Goal: Information Seeking & Learning: Learn about a topic

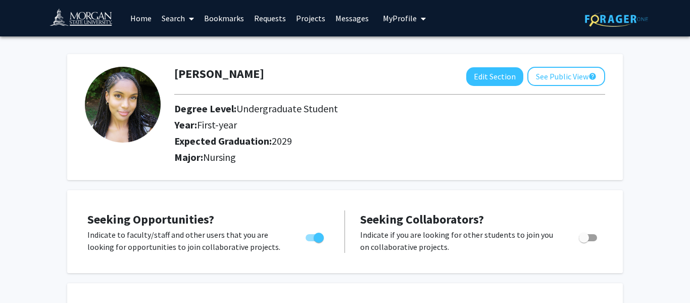
click at [401, 16] on span "My Profile" at bounding box center [400, 18] width 34 height 10
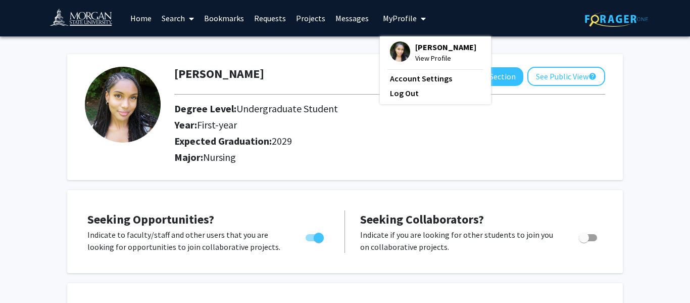
click at [401, 16] on span "My Profile" at bounding box center [400, 18] width 34 height 10
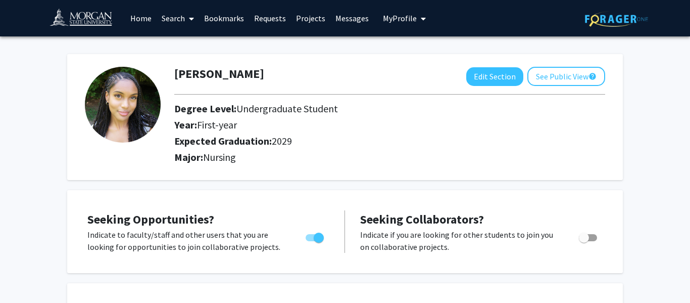
click at [401, 16] on span "My Profile" at bounding box center [400, 18] width 34 height 10
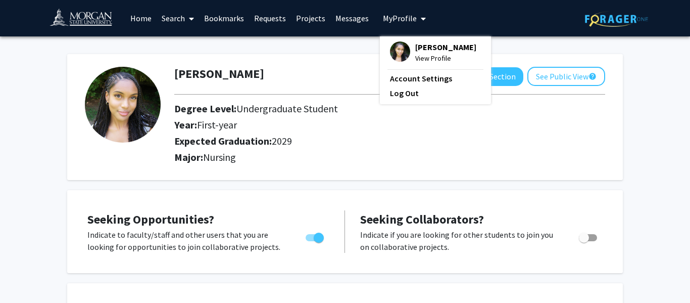
click at [401, 16] on span "My Profile" at bounding box center [400, 18] width 34 height 10
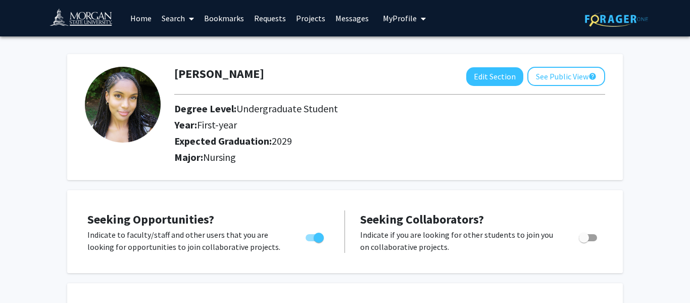
click at [192, 19] on icon at bounding box center [191, 19] width 5 height 8
click at [194, 41] on span "Faculty/Staff" at bounding box center [194, 46] width 74 height 20
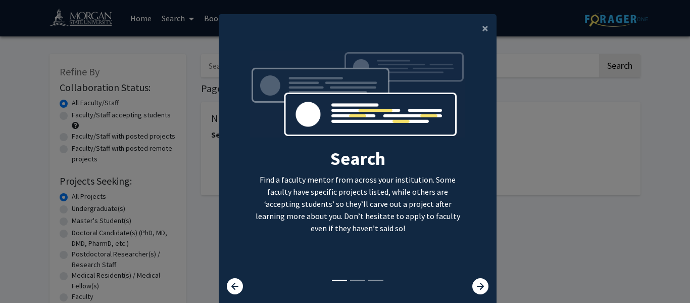
scroll to position [34, 0]
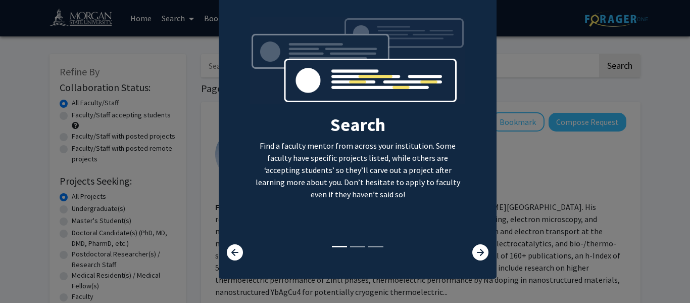
click at [360, 247] on li at bounding box center [357, 247] width 15 height 2
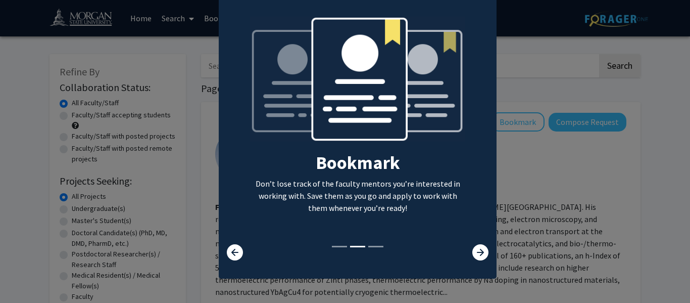
click at [376, 246] on li at bounding box center [375, 247] width 15 height 2
click at [480, 28] on div "Search Find a faculty mentor from across your institution. Some faculty have sp…" at bounding box center [357, 130] width 277 height 227
click at [481, 28] on div "Search Find a faculty mentor from across your institution. Some faculty have sp…" at bounding box center [357, 130] width 277 height 227
click at [484, 27] on ng-component "× Search Find a faculty mentor from across your institution. Some faculty have …" at bounding box center [358, 124] width 278 height 288
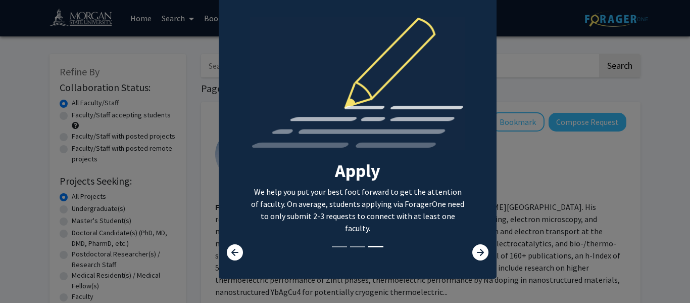
scroll to position [0, 0]
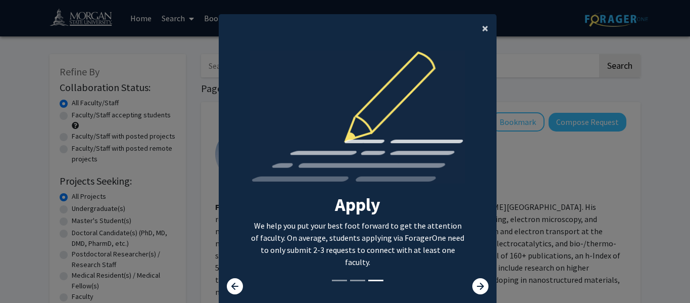
click at [484, 27] on span "×" at bounding box center [485, 28] width 7 height 16
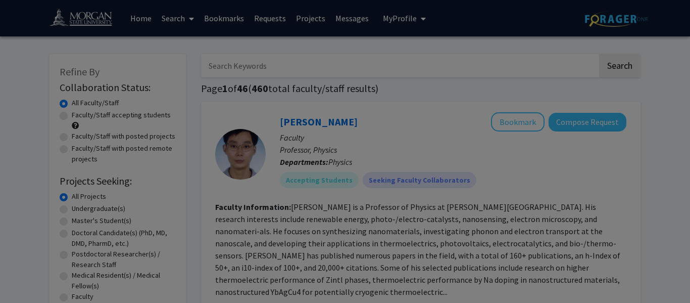
click at [484, 27] on div "Search Find a faculty mentor from across your institution. Some faculty have sp…" at bounding box center [357, 89] width 277 height 227
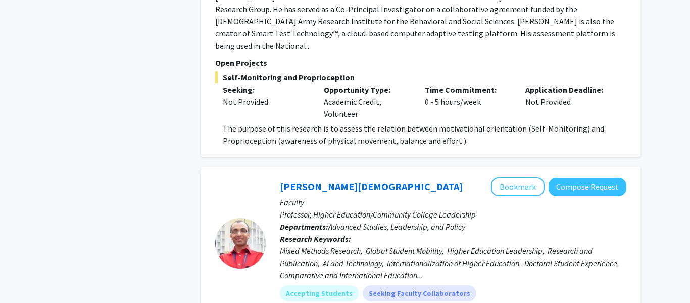
scroll to position [1079, 0]
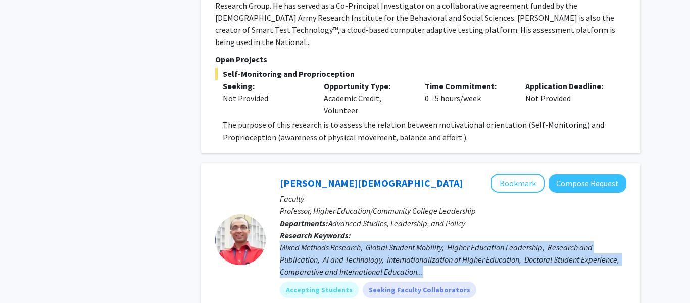
drag, startPoint x: 282, startPoint y: 219, endPoint x: 426, endPoint y: 247, distance: 147.0
click at [426, 247] on div "Mixed Methods Research, Global Student Mobility, Higher Education Leadership, R…" at bounding box center [453, 259] width 347 height 36
click at [425, 245] on div "Mixed Methods Research, Global Student Mobility, Higher Education Leadership, R…" at bounding box center [453, 259] width 347 height 36
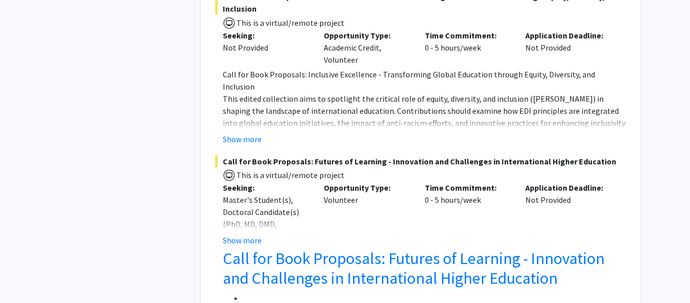
scroll to position [1791, 0]
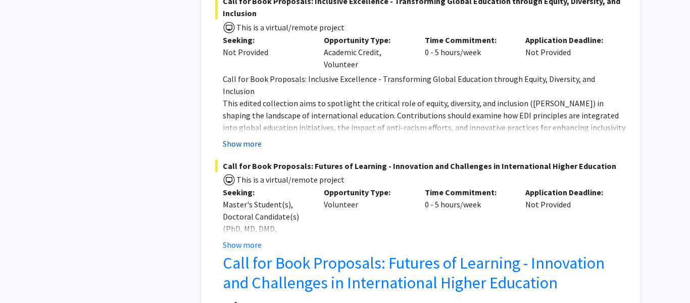
click at [242, 137] on button "Show more" at bounding box center [242, 143] width 39 height 12
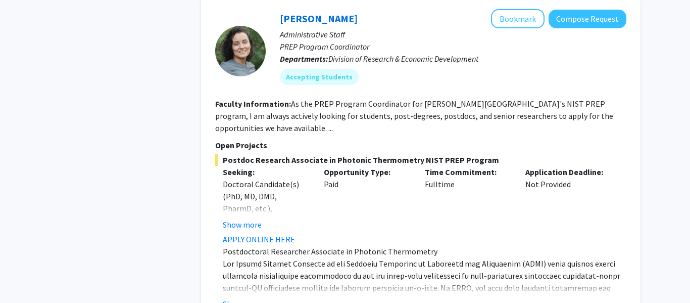
scroll to position [3125, 0]
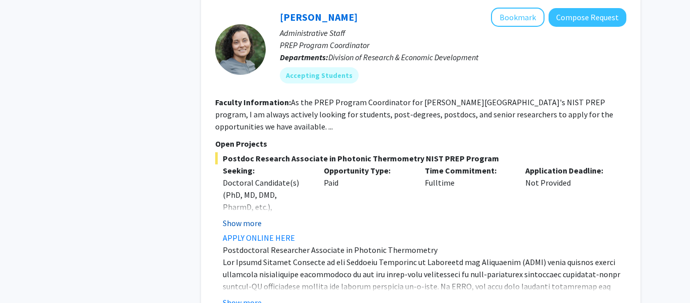
click at [239, 217] on button "Show more" at bounding box center [242, 223] width 39 height 12
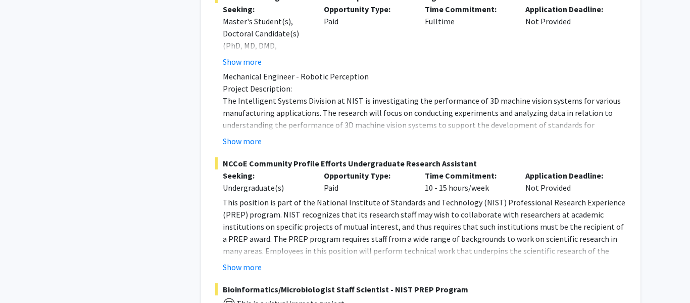
scroll to position [3779, 0]
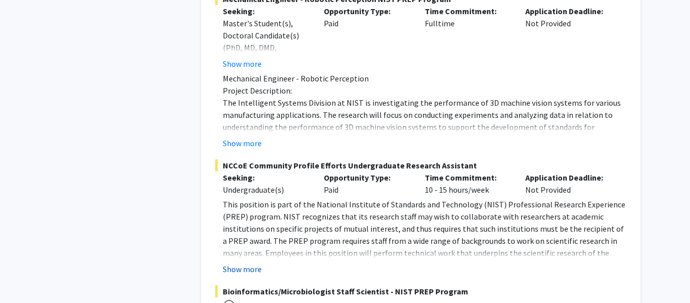
click at [232, 263] on button "Show more" at bounding box center [242, 269] width 39 height 12
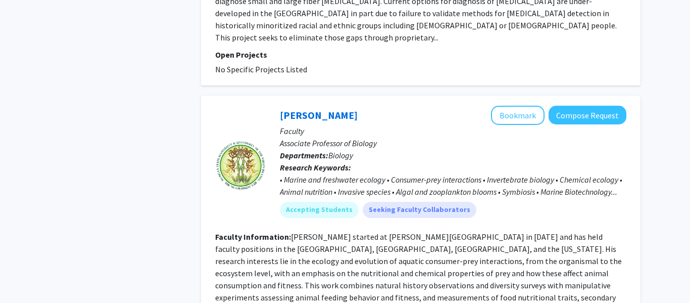
scroll to position [5720, 0]
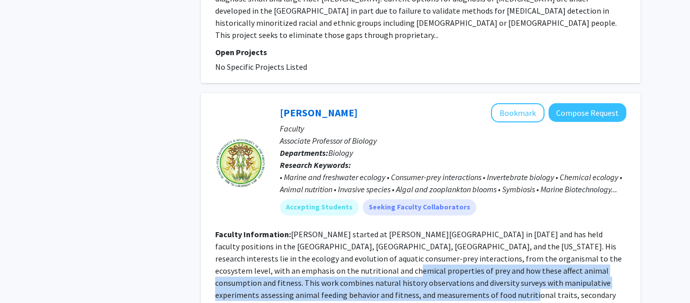
drag, startPoint x: 297, startPoint y: 134, endPoint x: 382, endPoint y: 166, distance: 91.8
click at [382, 228] on section "Faculty Information: Dr. Cruz-Rivera started at Morgan State in 2022 and has he…" at bounding box center [420, 276] width 411 height 97
click at [312, 229] on fg-read-more "Dr. Cruz-Rivera started at Morgan State in 2022 and has held faculty positions …" at bounding box center [418, 276] width 407 height 95
click at [272, 229] on b "Faculty Information:" at bounding box center [253, 234] width 76 height 10
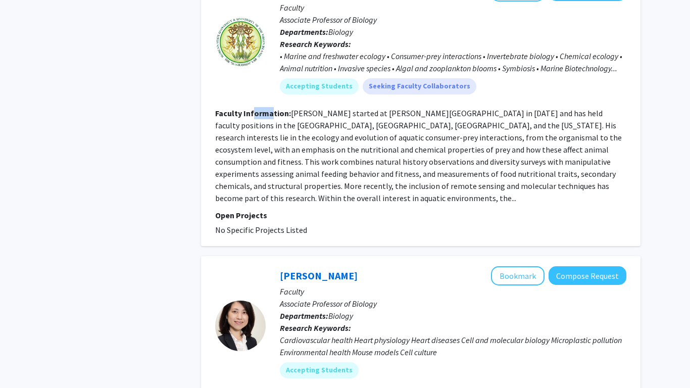
scroll to position [5843, 0]
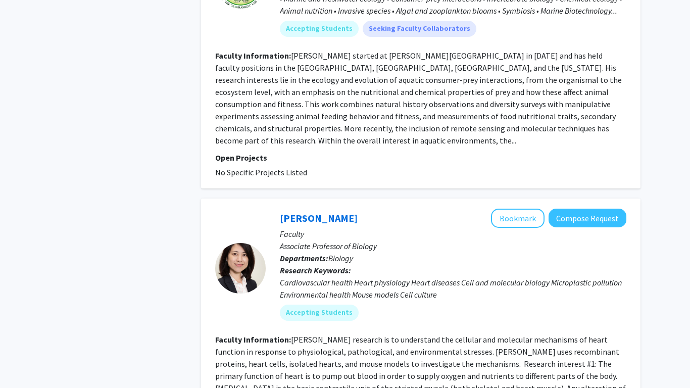
scroll to position [5900, 0]
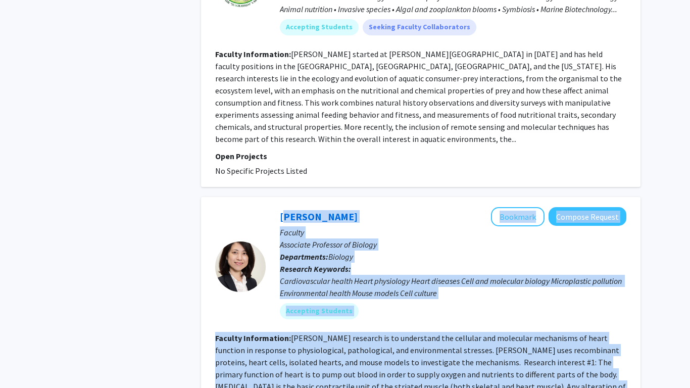
drag, startPoint x: 274, startPoint y: 70, endPoint x: 482, endPoint y: 272, distance: 289.7
click at [482, 272] on fg-search-faculty "Yuejin Li Bookmark Compose Request Faculty Associate Professor of Biology Depar…" at bounding box center [420, 334] width 411 height 254
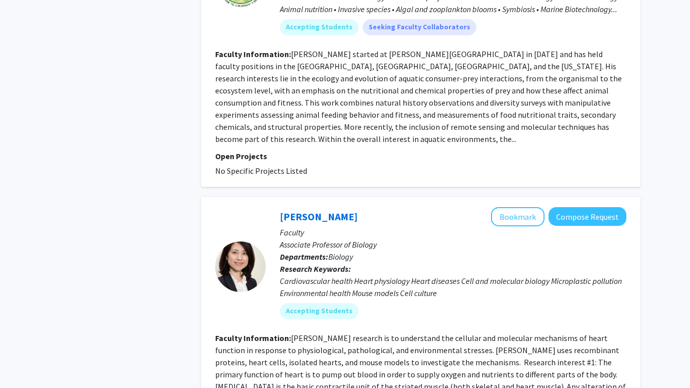
click at [457, 197] on div "Yuejin Li Bookmark Compose Request Faculty Associate Professor of Biology Depar…" at bounding box center [420, 334] width 439 height 274
click at [386, 207] on div "Yuejin Li Bookmark Compose Request Faculty Associate Professor of Biology Depar…" at bounding box center [446, 267] width 361 height 120
click at [415, 207] on div "Yuejin Li Bookmark Compose Request Faculty Associate Professor of Biology Depar…" at bounding box center [446, 267] width 361 height 120
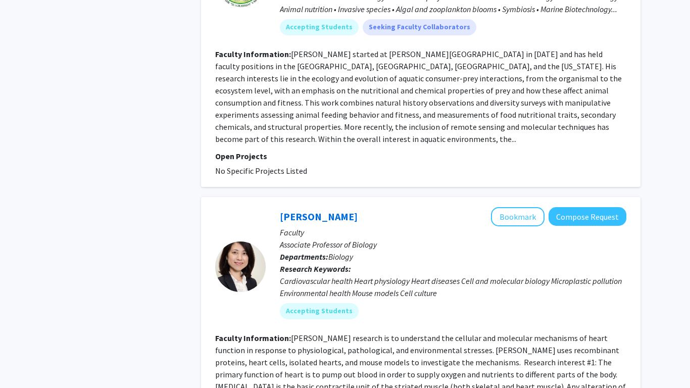
click at [444, 207] on div "Yuejin Li Bookmark Compose Request Faculty Associate Professor of Biology Depar…" at bounding box center [446, 267] width 361 height 120
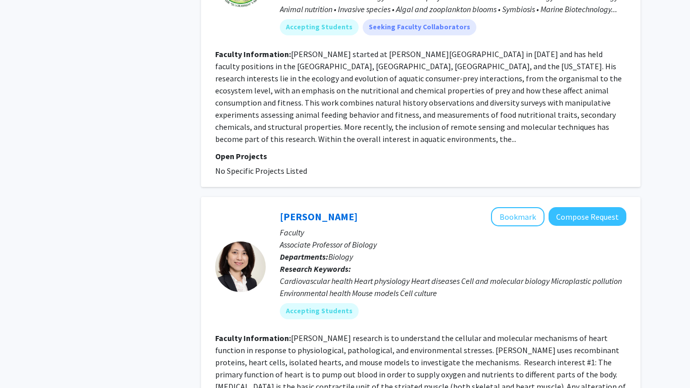
click at [270, 207] on div "Yuejin Li Bookmark Compose Request Faculty Associate Professor of Biology Depar…" at bounding box center [446, 267] width 361 height 120
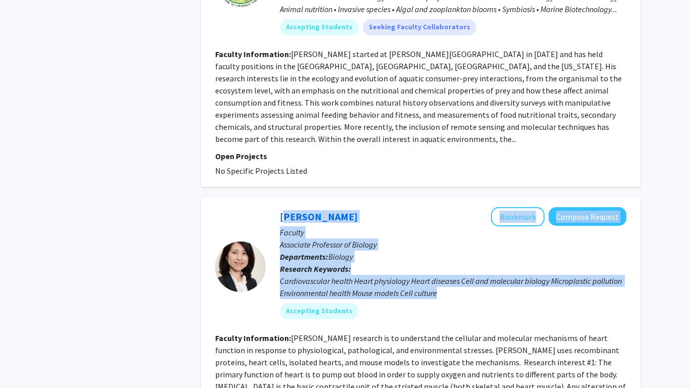
drag, startPoint x: 320, startPoint y: 89, endPoint x: 449, endPoint y: 149, distance: 142.2
click at [449, 207] on div "Yuejin Li Bookmark Compose Request Faculty Associate Professor of Biology Depar…" at bounding box center [446, 267] width 361 height 120
copy div "Yuejin Li Bookmark Compose Request Faculty Associate Professor of Biology Depar…"
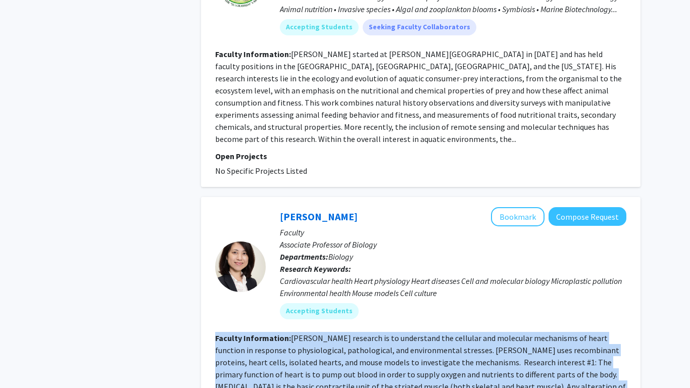
drag, startPoint x: 210, startPoint y: 193, endPoint x: 505, endPoint y: 264, distance: 303.4
click at [505, 264] on div "Yuejin Li Bookmark Compose Request Faculty Associate Professor of Biology Depar…" at bounding box center [420, 334] width 439 height 274
click at [505, 302] on section "Faculty Information: Dr. Yuejin Li's research is to understand the cellular and…" at bounding box center [420, 380] width 411 height 97
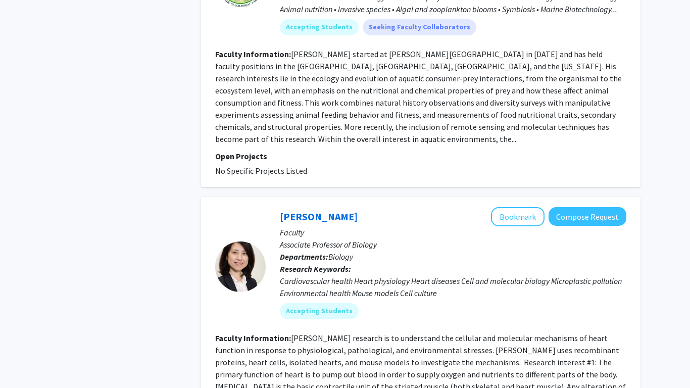
click at [444, 302] on fg-read-more "Dr. Yuejin Li's research is to understand the cellular and molecular mechanisms…" at bounding box center [420, 380] width 411 height 95
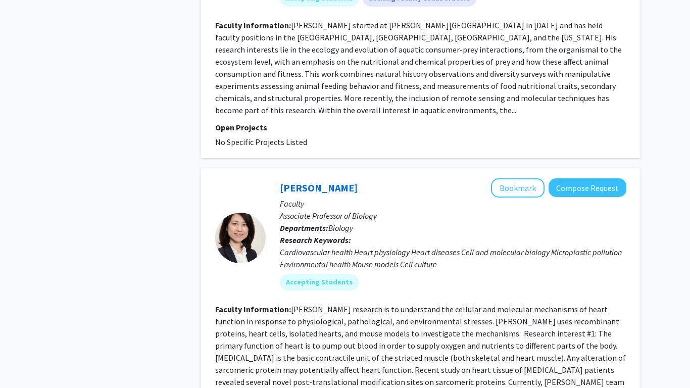
scroll to position [5925, 0]
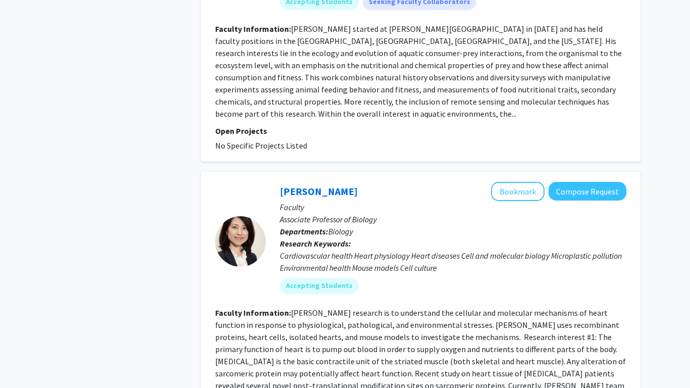
click at [446, 302] on fg-read-more "Dr. Yuejin Li's research is to understand the cellular and molecular mechanisms…" at bounding box center [420, 355] width 411 height 95
drag, startPoint x: 475, startPoint y: 244, endPoint x: 502, endPoint y: 254, distance: 28.8
click at [217, 302] on section "Faculty Information: Dr. Yuejin Li's research is to understand the cellular and…" at bounding box center [420, 355] width 411 height 97
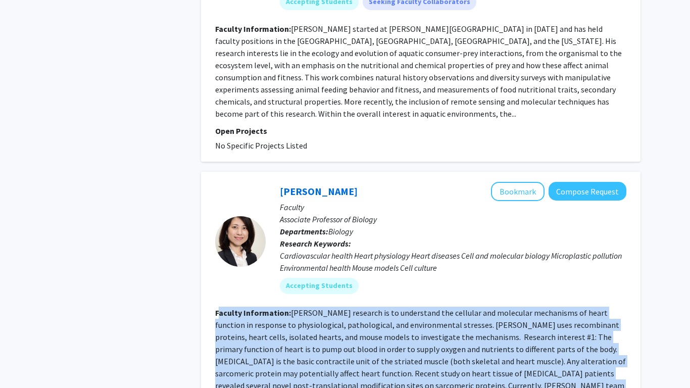
click at [313, 302] on fg-read-more "Dr. Yuejin Li's research is to understand the cellular and molecular mechanisms…" at bounding box center [420, 355] width 411 height 95
click at [206, 175] on div "Yuejin Li Bookmark Compose Request Faculty Associate Professor of Biology Depar…" at bounding box center [420, 309] width 439 height 274
click at [215, 302] on b "Faculty Information:" at bounding box center [253, 313] width 76 height 10
click at [235, 302] on b "Faculty Information:" at bounding box center [253, 313] width 76 height 10
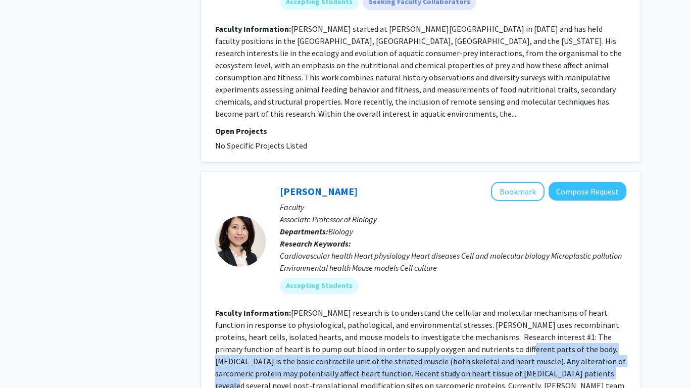
drag, startPoint x: 486, startPoint y: 228, endPoint x: 420, endPoint y: 207, distance: 69.5
click at [420, 302] on fg-read-more "Dr. Yuejin Li's research is to understand the cellular and molecular mechanisms…" at bounding box center [420, 355] width 411 height 95
click at [302, 302] on fg-read-more "Dr. Yuejin Li's research is to understand the cellular and molecular mechanisms…" at bounding box center [420, 355] width 411 height 95
click at [462, 216] on div "Yuejin Li Bookmark Compose Request Faculty Associate Professor of Biology Depar…" at bounding box center [420, 309] width 439 height 274
click at [210, 172] on div "Yuejin Li Bookmark Compose Request Faculty Associate Professor of Biology Depar…" at bounding box center [420, 309] width 439 height 274
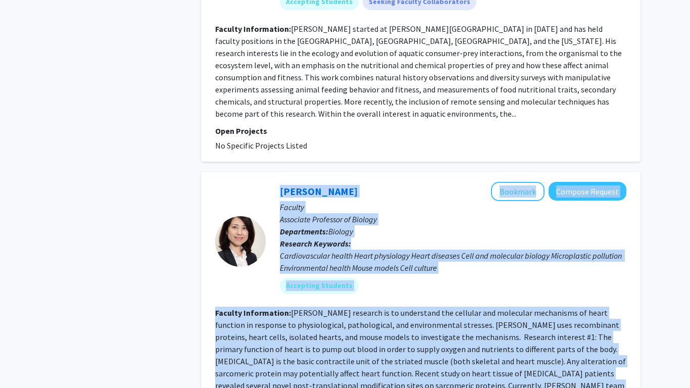
click at [210, 172] on div "Yuejin Li Bookmark Compose Request Faculty Associate Professor of Biology Depar…" at bounding box center [420, 309] width 439 height 274
click at [473, 203] on div "Yuejin Li Bookmark Compose Request Faculty Associate Professor of Biology Depar…" at bounding box center [420, 309] width 439 height 274
click at [473, 302] on fg-read-more "Dr. Yuejin Li's research is to understand the cellular and molecular mechanisms…" at bounding box center [420, 355] width 411 height 95
click at [514, 302] on section "Faculty Information: Dr. Yuejin Li's research is to understand the cellular and…" at bounding box center [420, 355] width 411 height 97
click at [224, 182] on div at bounding box center [240, 242] width 51 height 120
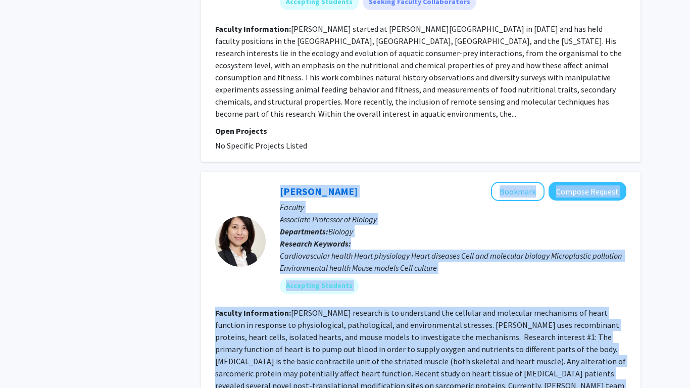
click at [214, 172] on div "Yuejin Li Bookmark Compose Request Faculty Associate Professor of Biology Depar…" at bounding box center [420, 309] width 439 height 274
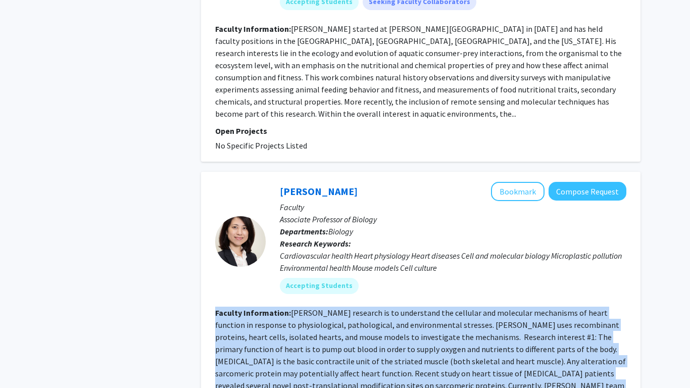
drag, startPoint x: 215, startPoint y: 164, endPoint x: 469, endPoint y: 244, distance: 266.3
click at [469, 302] on section "Faculty Information: Dr. Yuejin Li's research is to understand the cellular and…" at bounding box center [420, 355] width 411 height 97
click at [277, 302] on fg-read-more "Dr. Yuejin Li's research is to understand the cellular and molecular mechanisms…" at bounding box center [420, 355] width 411 height 95
click at [206, 181] on div "Yuejin Li Bookmark Compose Request Faculty Associate Professor of Biology Depar…" at bounding box center [420, 309] width 439 height 274
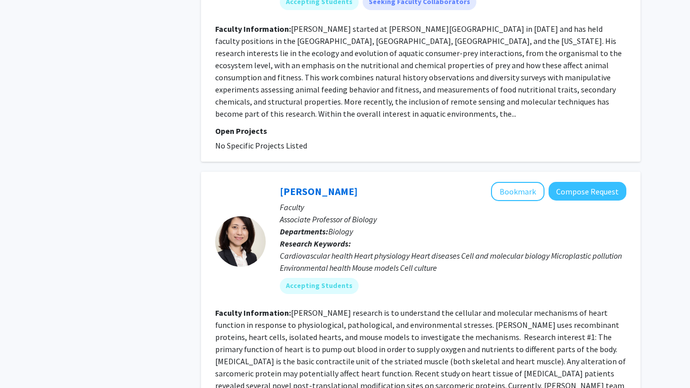
click at [237, 302] on fg-read-more "Dr. Yuejin Li's research is to understand the cellular and molecular mechanisms…" at bounding box center [420, 355] width 411 height 95
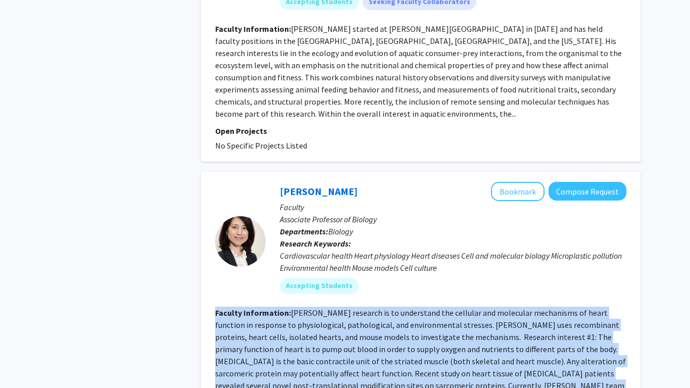
drag, startPoint x: 217, startPoint y: 171, endPoint x: 474, endPoint y: 240, distance: 266.3
click at [474, 302] on section "Faculty Information: Dr. Yuejin Li's research is to understand the cellular and…" at bounding box center [420, 355] width 411 height 97
click at [413, 302] on fg-read-more "Dr. Yuejin Li's research is to understand the cellular and molecular mechanisms…" at bounding box center [420, 355] width 411 height 95
click at [218, 216] on div at bounding box center [240, 241] width 51 height 51
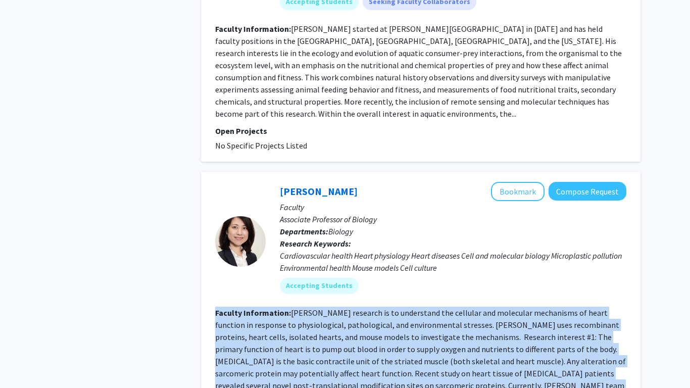
click at [207, 172] on div "Yuejin Li Bookmark Compose Request Faculty Associate Professor of Biology Depar…" at bounding box center [420, 309] width 439 height 274
click at [562, 302] on fg-read-more "Dr. Yuejin Li's research is to understand the cellular and molecular mechanisms…" at bounding box center [420, 355] width 411 height 95
click at [550, 302] on fg-read-more "Dr. Yuejin Li's research is to understand the cellular and molecular mechanisms…" at bounding box center [420, 355] width 411 height 95
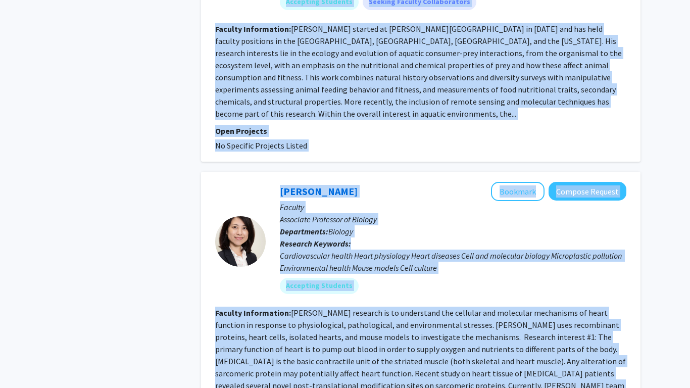
drag, startPoint x: 453, startPoint y: 261, endPoint x: 218, endPoint y: 170, distance: 251.4
click at [218, 182] on fg-search-faculty "Yuejin Li Bookmark Compose Request Faculty Associate Professor of Biology Depar…" at bounding box center [420, 309] width 411 height 254
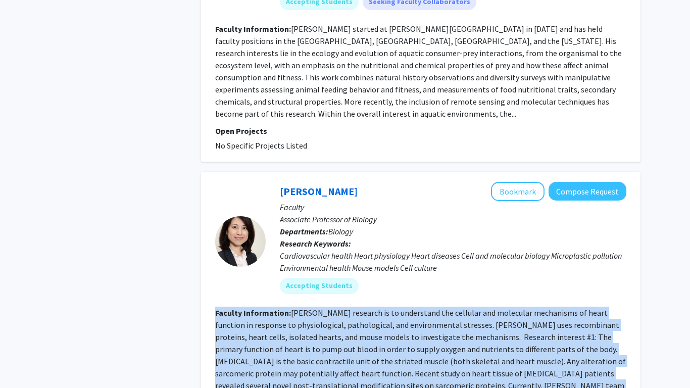
drag, startPoint x: 215, startPoint y: 168, endPoint x: 469, endPoint y: 241, distance: 264.8
click at [469, 302] on section "Faculty Information: Dr. Yuejin Li's research is to understand the cellular and…" at bounding box center [420, 355] width 411 height 97
copy section "Faculty Information: Dr. Yuejin Li's research is to understand the cellular and…"
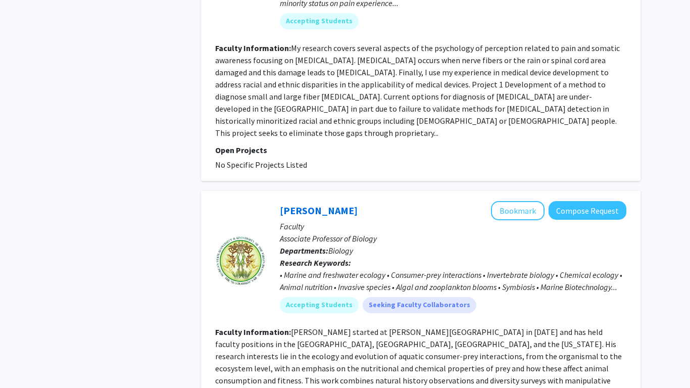
scroll to position [5613, 0]
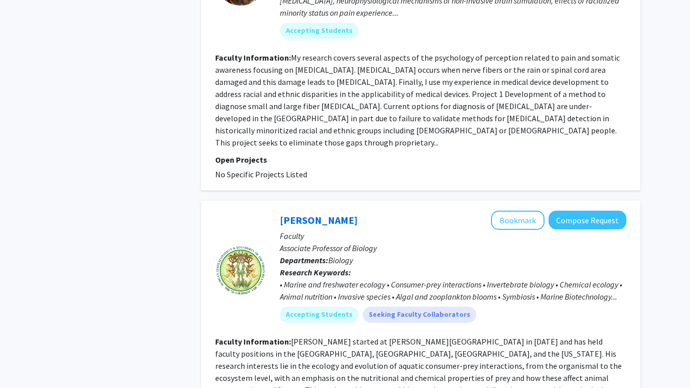
drag, startPoint x: 273, startPoint y: 82, endPoint x: 553, endPoint y: 170, distance: 293.8
click at [553, 211] on div "Edwin Cruz-Rivera Bookmark Compose Request Faculty Associate Professor of Biolo…" at bounding box center [446, 271] width 361 height 120
click at [522, 302] on div "Accepting Students Seeking Faculty Collaborators" at bounding box center [453, 315] width 351 height 20
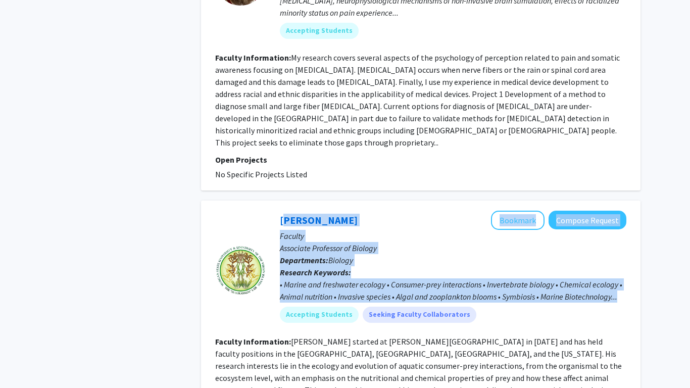
drag, startPoint x: 270, startPoint y: 82, endPoint x: 629, endPoint y: 160, distance: 367.0
click at [629, 201] on div "Edwin Cruz-Rivera Bookmark Compose Request Faculty Associate Professor of Biolo…" at bounding box center [420, 338] width 439 height 274
copy div "Edwin Cruz-Rivera Bookmark Compose Request Faculty Associate Professor of Biolo…"
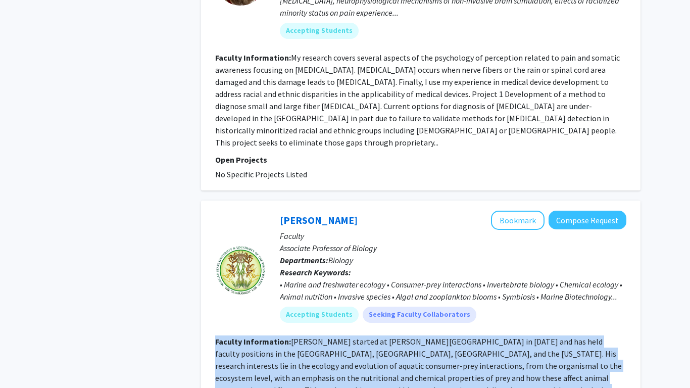
drag, startPoint x: 215, startPoint y: 207, endPoint x: 585, endPoint y: 269, distance: 375.5
click at [585, 302] on section "Faculty Information: Dr. Cruz-Rivera started at Morgan State in 2022 and has he…" at bounding box center [420, 383] width 411 height 97
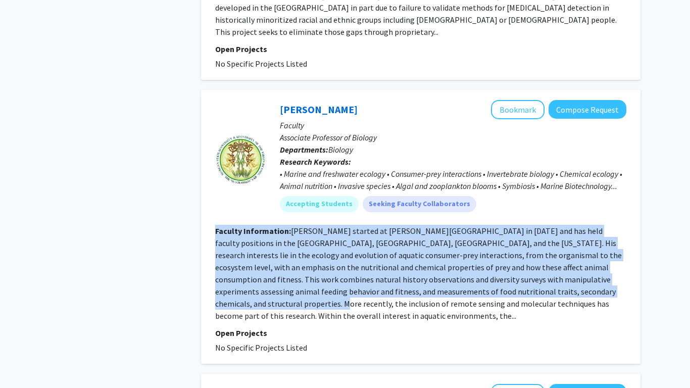
scroll to position [5724, 0]
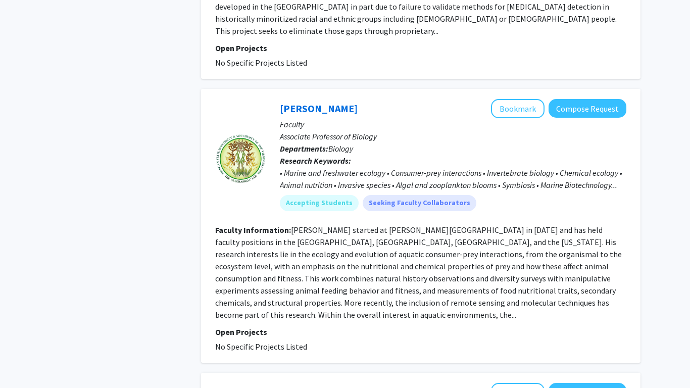
click at [591, 225] on fg-read-more "Dr. Cruz-Rivera started at Morgan State in 2022 and has held faculty positions …" at bounding box center [418, 272] width 407 height 95
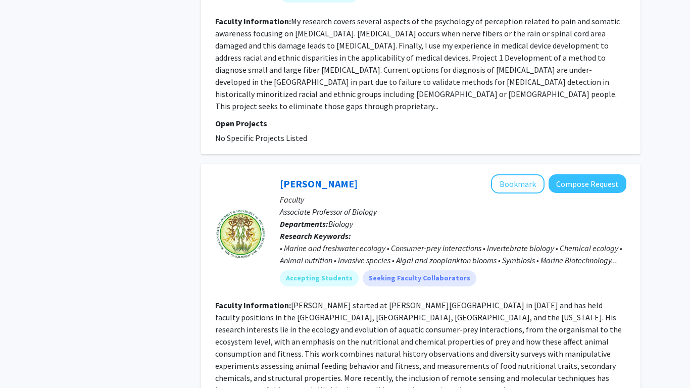
scroll to position [5642, 0]
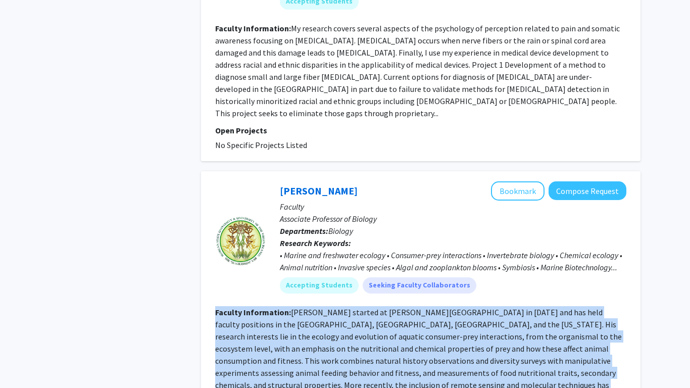
drag, startPoint x: 208, startPoint y: 179, endPoint x: 601, endPoint y: 253, distance: 399.3
click at [601, 253] on div "Edwin Cruz-Rivera Bookmark Compose Request Faculty Associate Professor of Biolo…" at bounding box center [420, 308] width 439 height 274
click at [599, 302] on section "Faculty Information: Dr. Cruz-Rivera started at Morgan State in 2022 and has he…" at bounding box center [420, 354] width 411 height 97
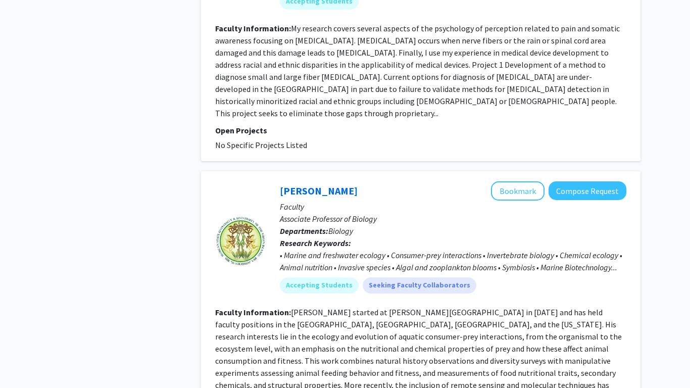
click at [506, 258] on fg-search-faculty "Edwin Cruz-Rivera Bookmark Compose Request Faculty Associate Professor of Biolo…" at bounding box center [420, 308] width 411 height 254
click at [314, 181] on div "Edwin Cruz-Rivera Bookmark Compose Request" at bounding box center [453, 190] width 347 height 19
click at [322, 184] on link "Edwin Cruz-Rivera" at bounding box center [319, 190] width 78 height 13
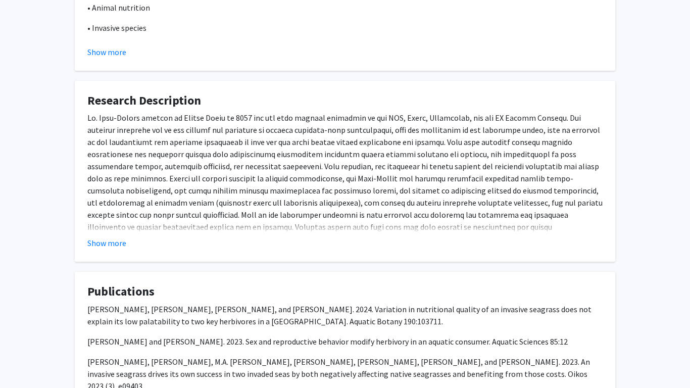
scroll to position [391, 0]
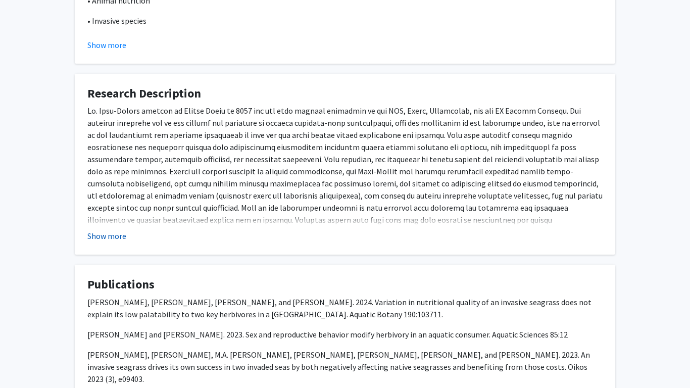
click at [110, 230] on button "Show more" at bounding box center [106, 236] width 39 height 12
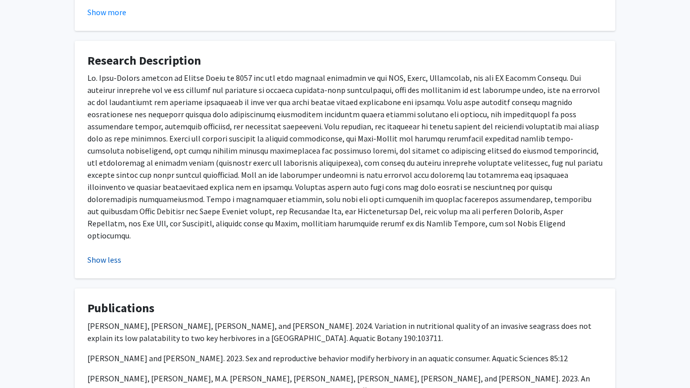
scroll to position [428, 0]
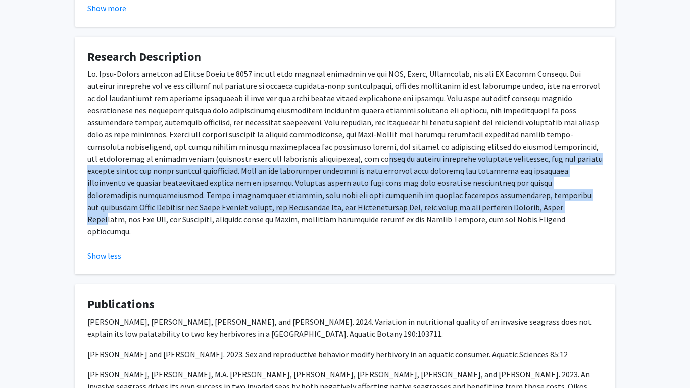
drag, startPoint x: 316, startPoint y: 201, endPoint x: 226, endPoint y: 146, distance: 104.7
click at [226, 146] on p at bounding box center [344, 153] width 515 height 170
click at [317, 198] on p at bounding box center [344, 153] width 515 height 170
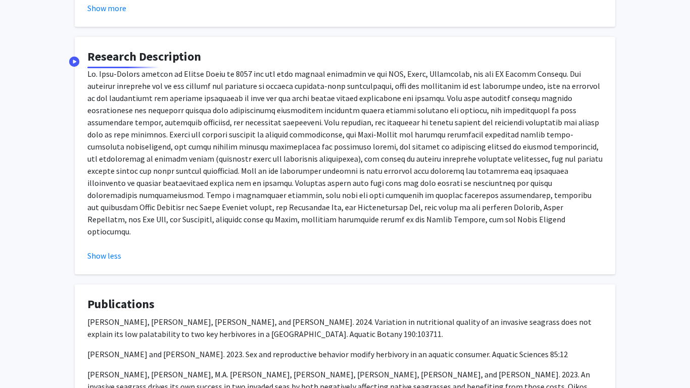
drag, startPoint x: 303, startPoint y: 210, endPoint x: 89, endPoint y: 62, distance: 260.1
click at [89, 68] on p at bounding box center [344, 153] width 515 height 170
copy p "Dr. Cruz-Rivera started at Morgan State in 2022 and has held faculty positions …"
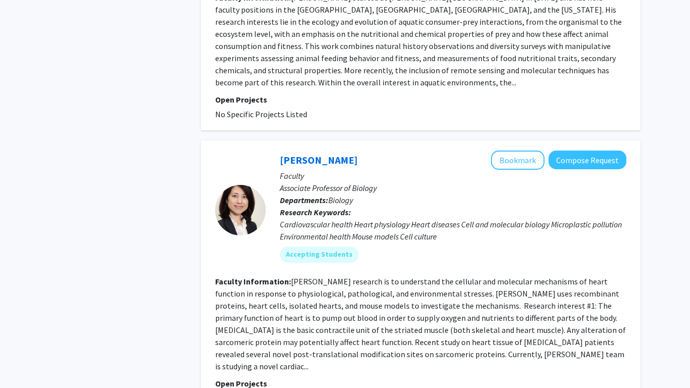
scroll to position [5084, 0]
click at [284, 153] on link "Yuejin Li" at bounding box center [319, 159] width 78 height 13
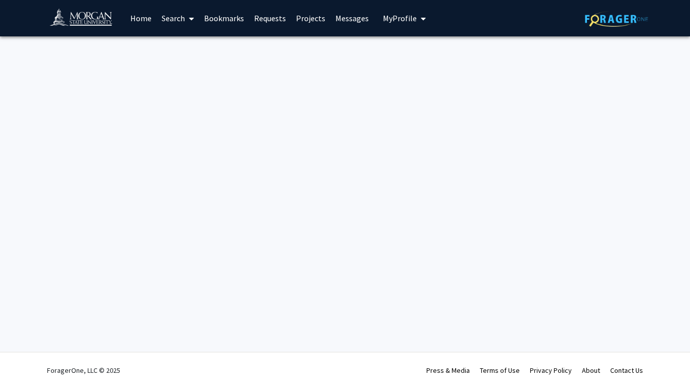
click at [299, 83] on div "Skip navigation Home Search Bookmarks Requests Projects Messages My Profile Lan…" at bounding box center [345, 194] width 690 height 388
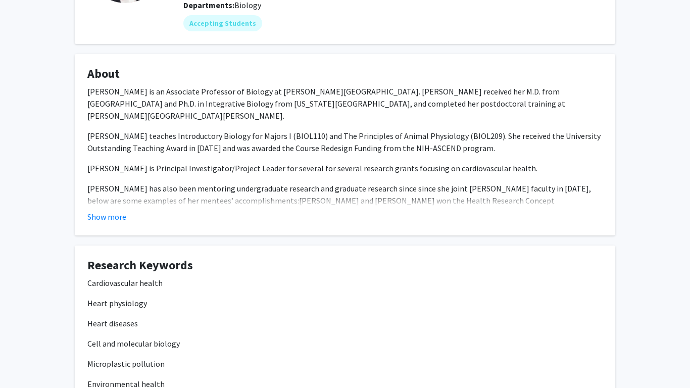
scroll to position [137, 0]
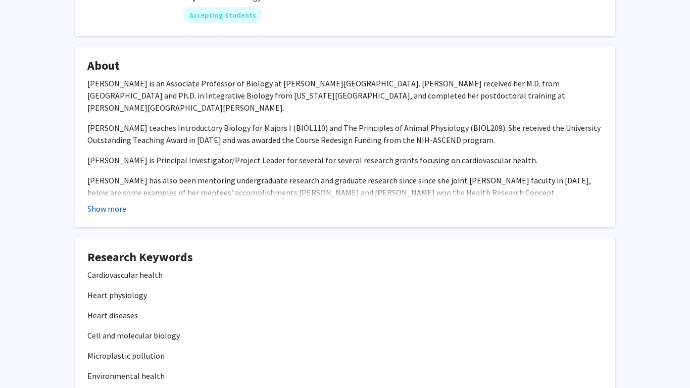
click at [100, 213] on button "Show more" at bounding box center [106, 209] width 39 height 12
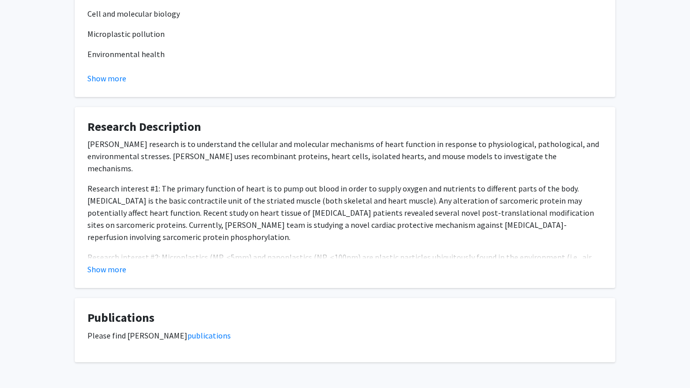
scroll to position [565, 0]
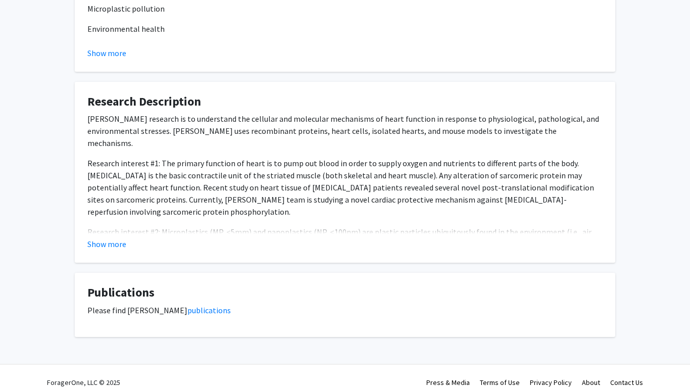
click at [112, 238] on div "Show more" at bounding box center [344, 244] width 515 height 12
click at [117, 238] on button "Show more" at bounding box center [106, 244] width 39 height 12
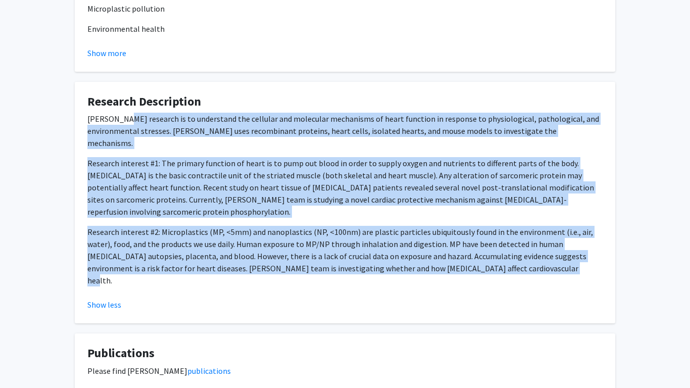
drag, startPoint x: 526, startPoint y: 236, endPoint x: 121, endPoint y: 120, distance: 422.0
click at [121, 120] on div "Dr. Yuejin Li's research is to understand the cellular and molecular mechanisms…" at bounding box center [344, 200] width 515 height 174
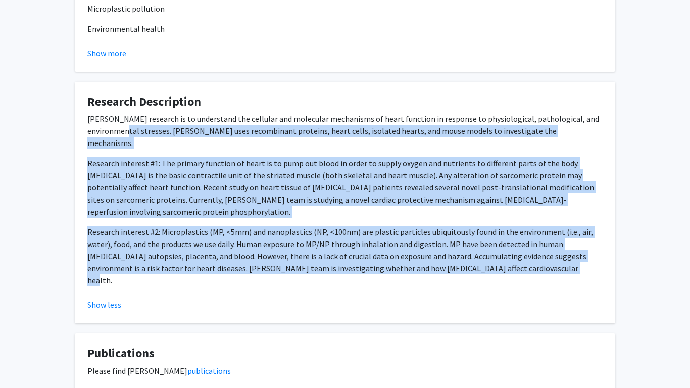
click at [83, 143] on fg-card "Research Description Dr. Yuejin Li's research is to understand the cellular and…" at bounding box center [345, 203] width 541 height 242
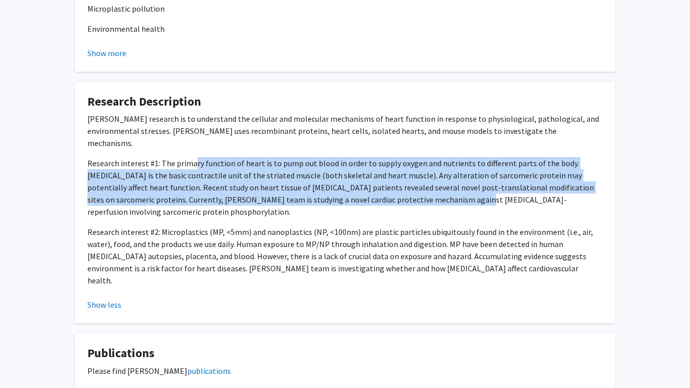
drag, startPoint x: 192, startPoint y: 132, endPoint x: 387, endPoint y: 173, distance: 199.3
click at [387, 173] on div "Dr. Yuejin Li's research is to understand the cellular and molecular mechanisms…" at bounding box center [344, 200] width 515 height 174
click at [387, 173] on p "Research interest #1: The primary function of heart is to pump out blood in ord…" at bounding box center [344, 187] width 515 height 61
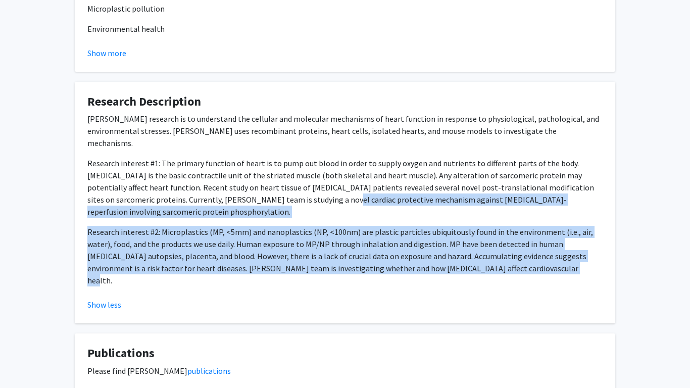
drag, startPoint x: 256, startPoint y: 178, endPoint x: 533, endPoint y: 233, distance: 282.8
click at [533, 233] on div "Dr. Yuejin Li's research is to understand the cellular and molecular mechanisms…" at bounding box center [344, 200] width 515 height 174
copy div "protective mechanism against ischemia-reperfusion involving sarcomeric protein …"
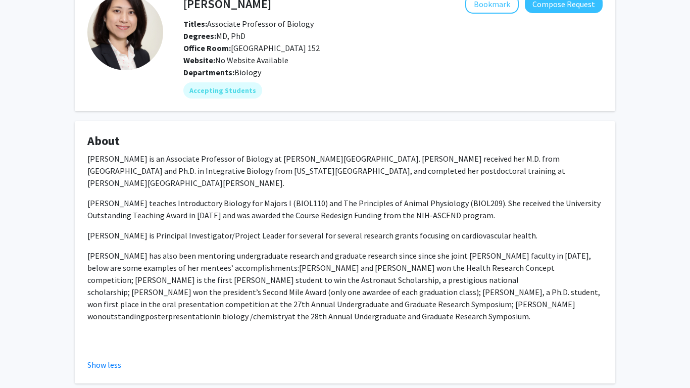
scroll to position [0, 0]
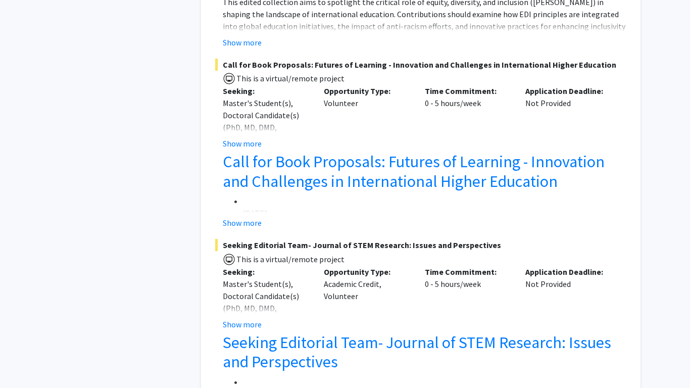
scroll to position [5348, 0]
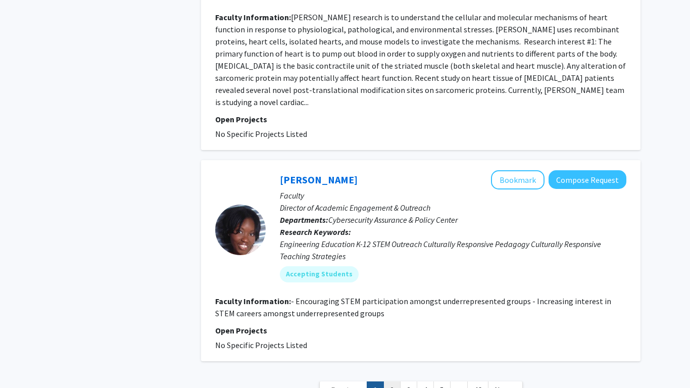
click at [387, 302] on link "2" at bounding box center [391, 390] width 17 height 18
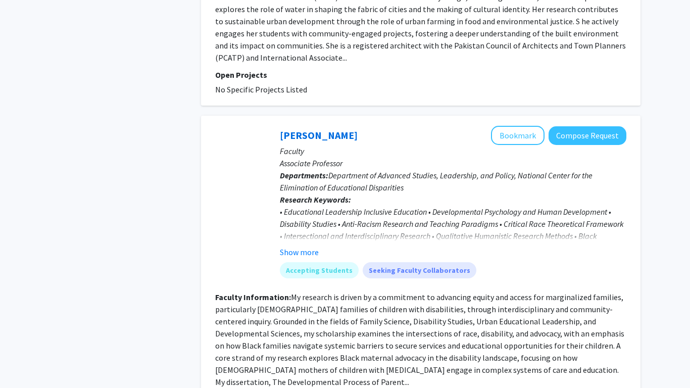
scroll to position [2153, 0]
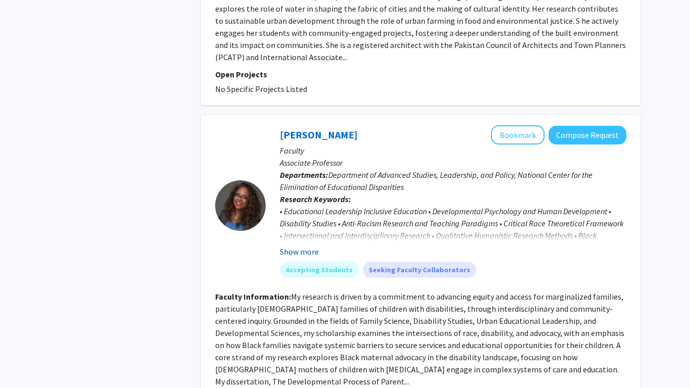
click at [301, 246] on button "Show more" at bounding box center [299, 252] width 39 height 12
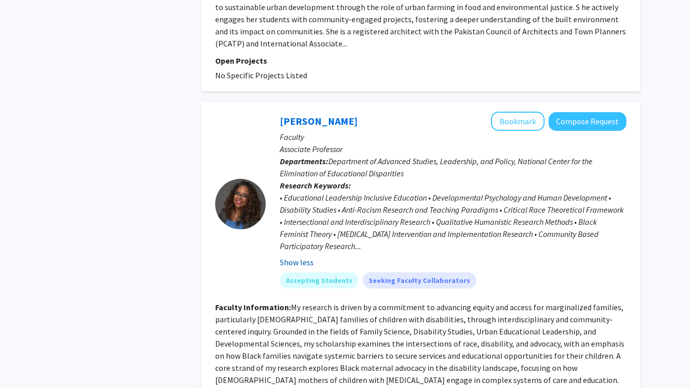
scroll to position [2169, 0]
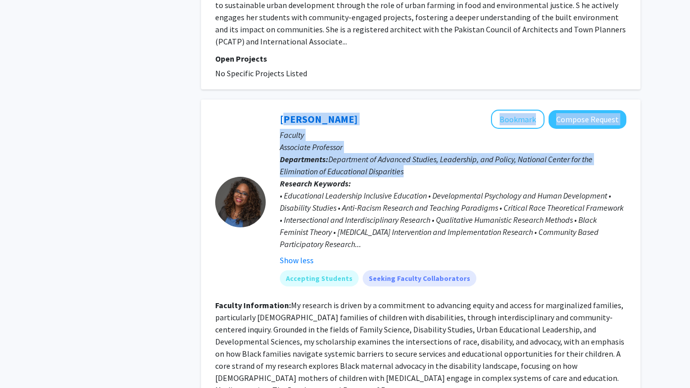
drag, startPoint x: 274, startPoint y: 50, endPoint x: 489, endPoint y: 98, distance: 220.5
click at [489, 110] on div "Elizabeth Morgan Bookmark Compose Request Faculty Associate Professor Departmen…" at bounding box center [446, 202] width 361 height 184
copy div "Elizabeth Morgan Bookmark Compose Request Faculty Associate Professor Departmen…"
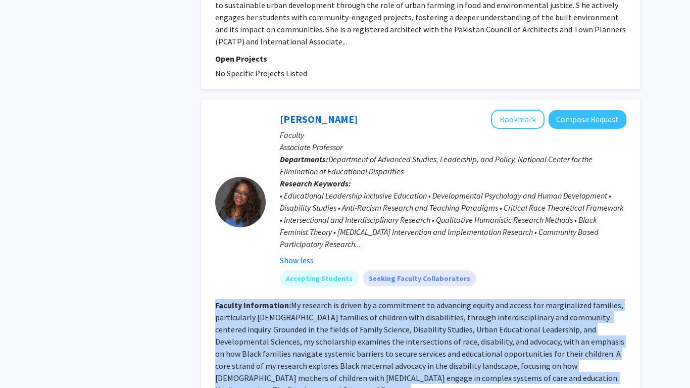
drag, startPoint x: 214, startPoint y: 221, endPoint x: 293, endPoint y: 309, distance: 118.1
click at [293, 302] on div "Elizabeth Morgan Bookmark Compose Request Faculty Associate Professor Departmen…" at bounding box center [420, 269] width 439 height 338
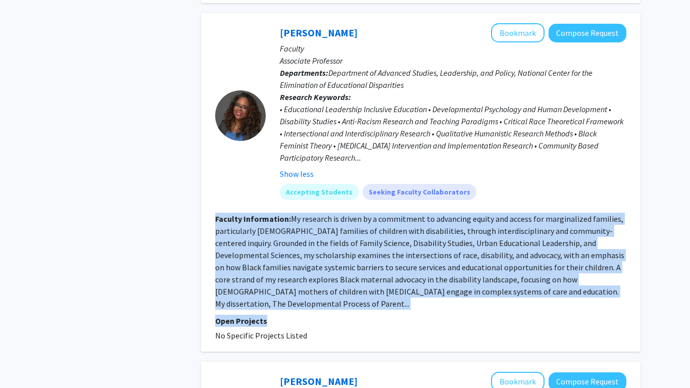
scroll to position [2258, 0]
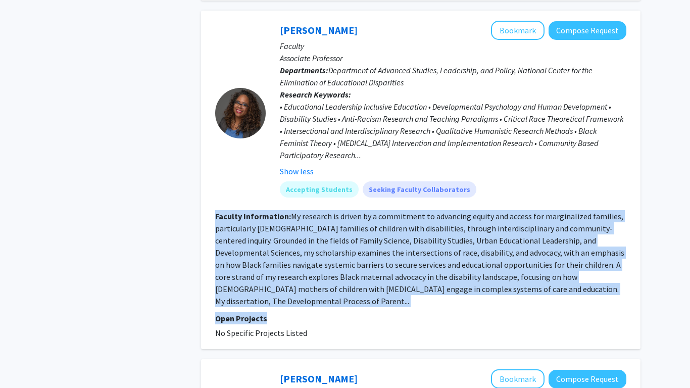
click at [212, 197] on div "Elizabeth Morgan Bookmark Compose Request Faculty Associate Professor Departmen…" at bounding box center [420, 180] width 439 height 338
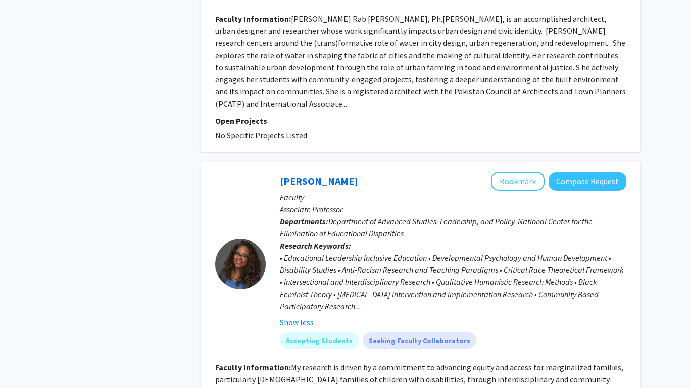
scroll to position [2106, 0]
click at [322, 175] on link "[PERSON_NAME]" at bounding box center [319, 181] width 78 height 13
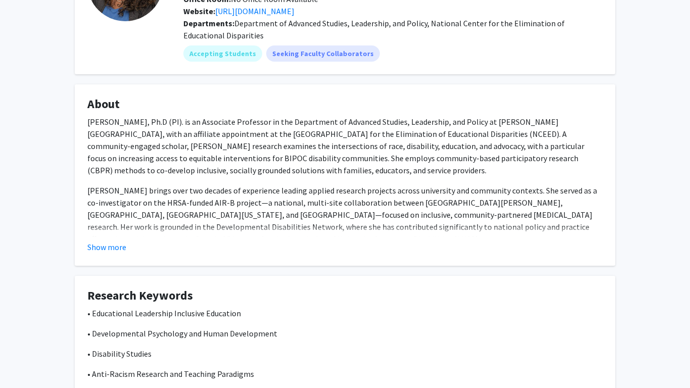
scroll to position [111, 0]
click at [98, 249] on button "Show more" at bounding box center [106, 247] width 39 height 12
click at [109, 247] on div "[PERSON_NAME], Ph.D (PI). is an Associate Professor in the Department of Advanc…" at bounding box center [344, 231] width 515 height 230
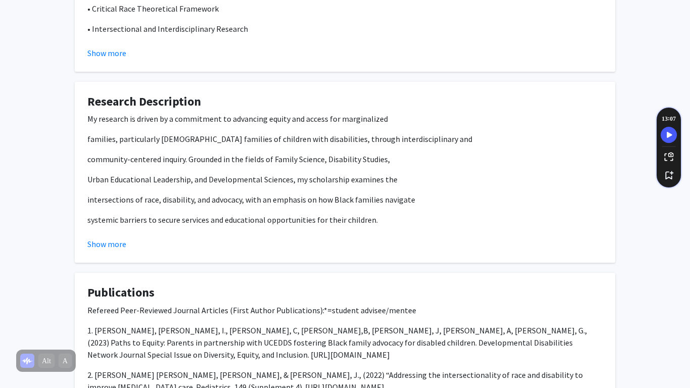
scroll to position [636, 0]
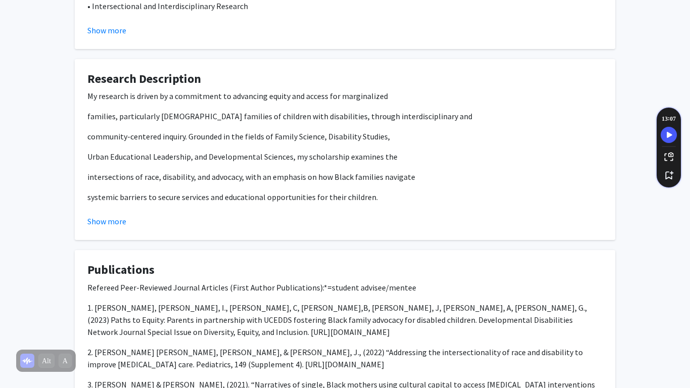
click at [111, 215] on div "Show more" at bounding box center [344, 221] width 515 height 12
click at [116, 215] on button "Show more" at bounding box center [106, 221] width 39 height 12
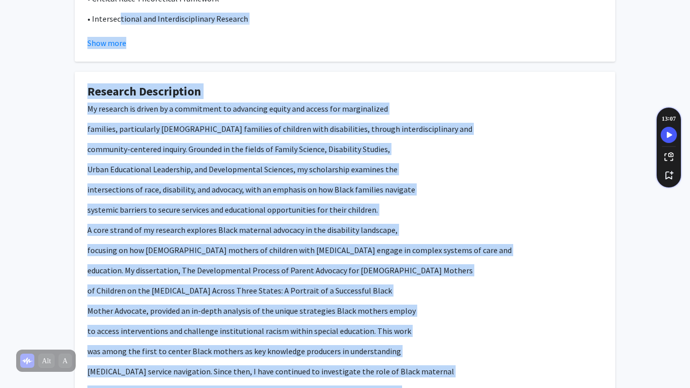
scroll to position [554, 0]
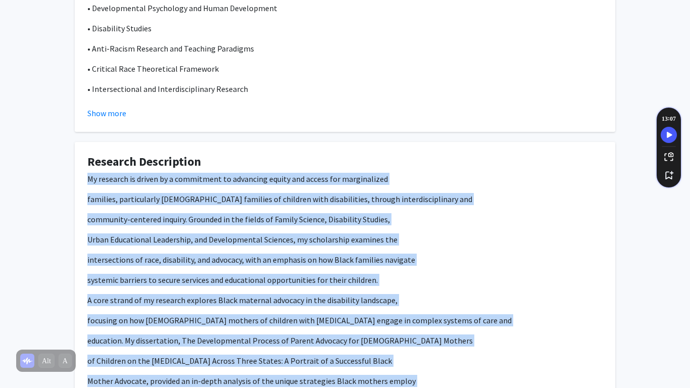
drag, startPoint x: 232, startPoint y: 203, endPoint x: 84, endPoint y: 165, distance: 152.9
copy div "My research is driven by a commitment to advancing equity and access for margin…"
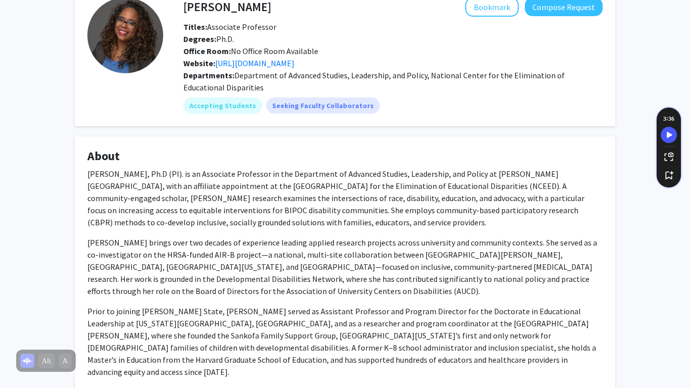
scroll to position [0, 0]
